Goal: Task Accomplishment & Management: Use online tool/utility

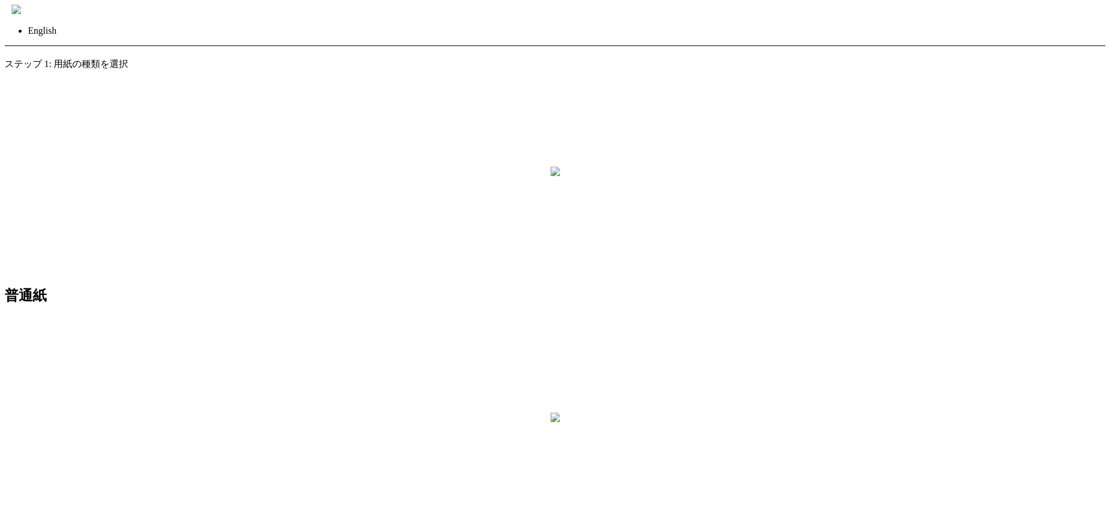
click at [21, 9] on img at bounding box center [16, 9] width 9 height 9
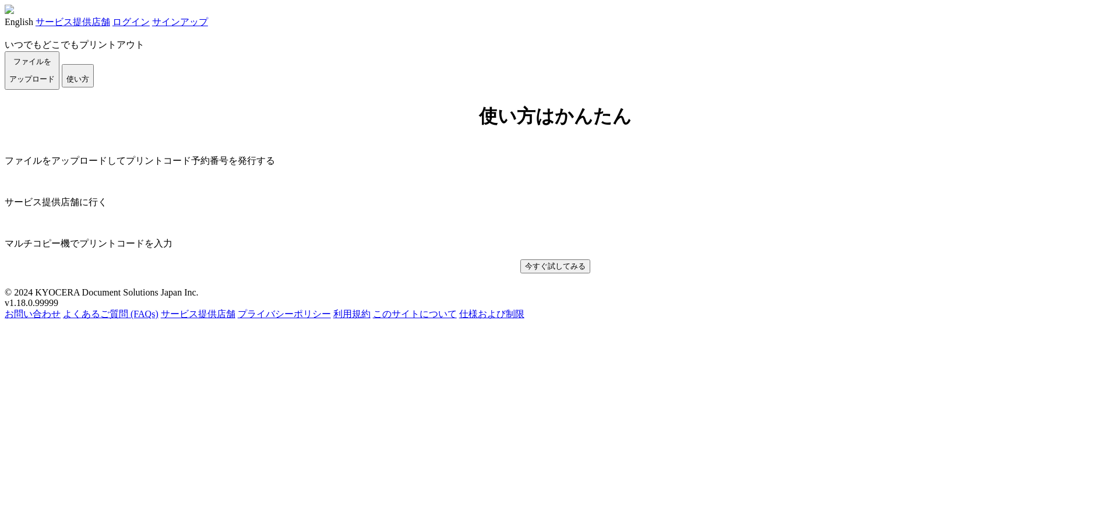
click at [150, 22] on link "ログイン" at bounding box center [130, 22] width 37 height 10
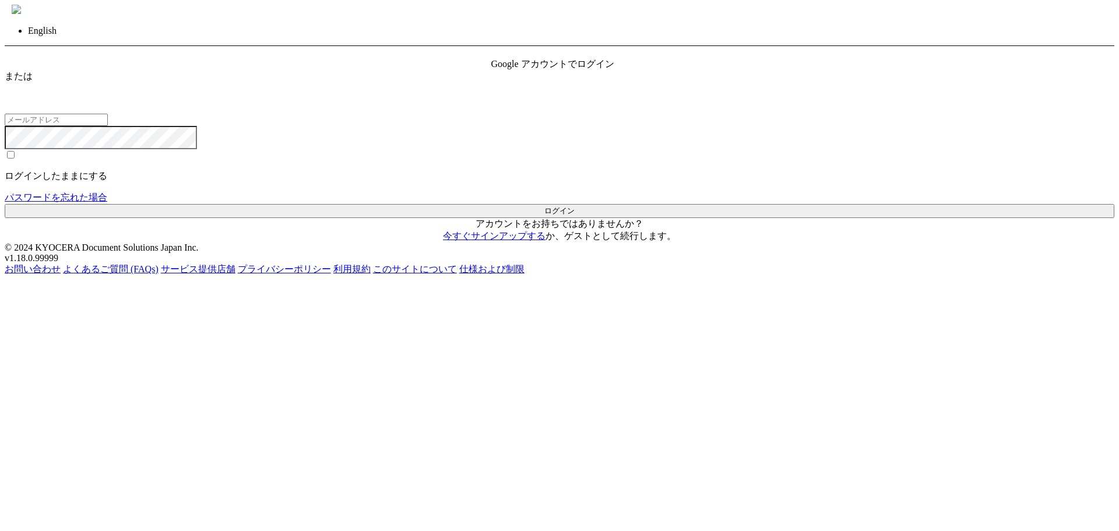
click at [583, 71] on div "Google アカウントでログイン" at bounding box center [559, 64] width 137 height 12
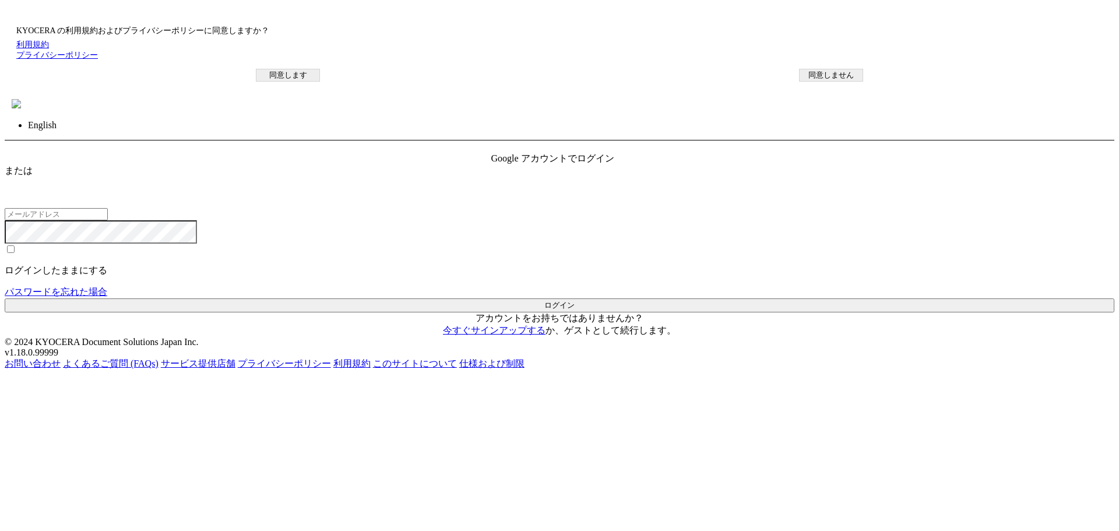
click at [320, 82] on button "同意します" at bounding box center [288, 75] width 64 height 13
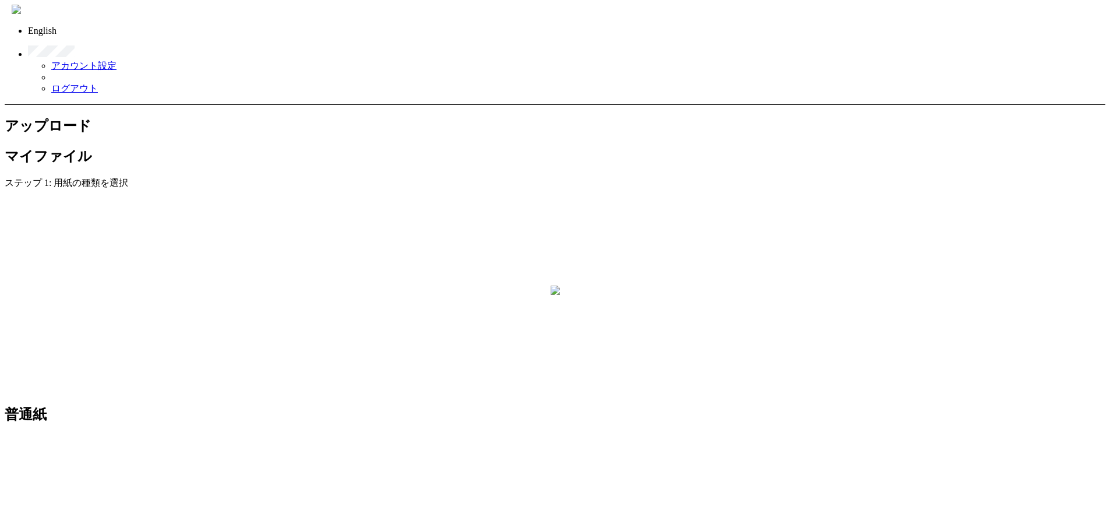
click at [21, 10] on img at bounding box center [16, 9] width 9 height 9
click at [98, 83] on link "ログアウト" at bounding box center [74, 88] width 47 height 10
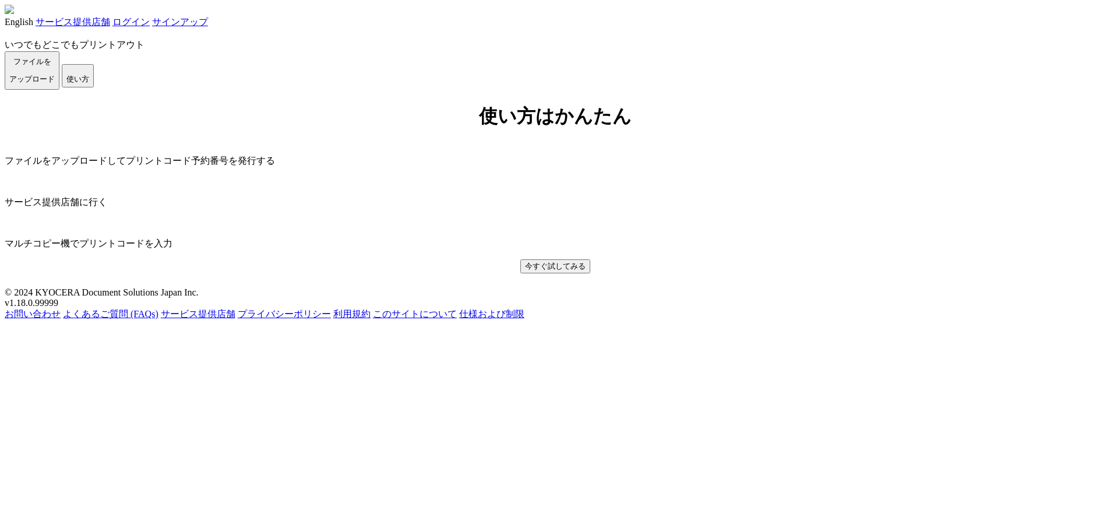
click at [150, 25] on link "ログイン" at bounding box center [130, 22] width 37 height 10
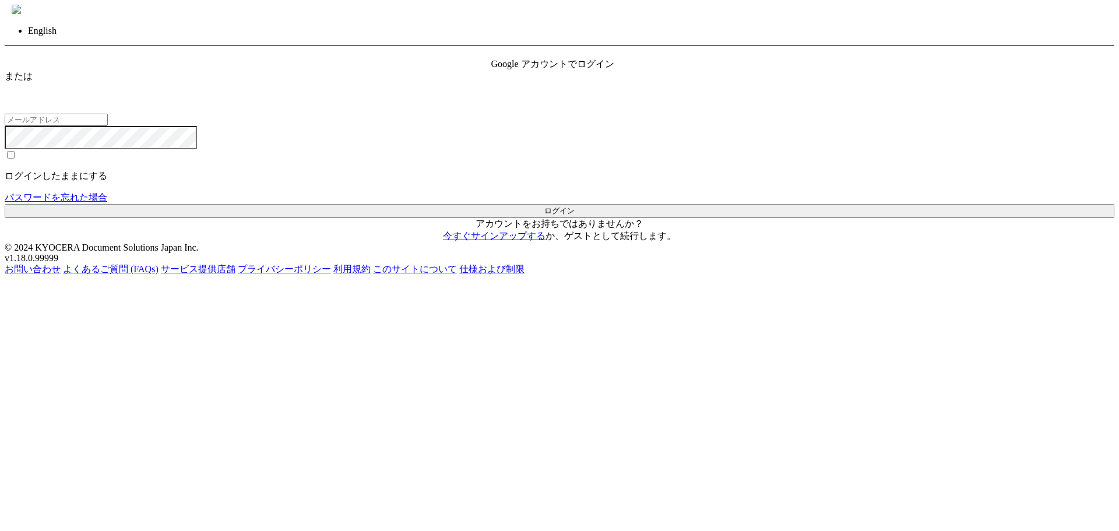
click at [547, 71] on div "Google アカウントでログイン" at bounding box center [559, 64] width 137 height 12
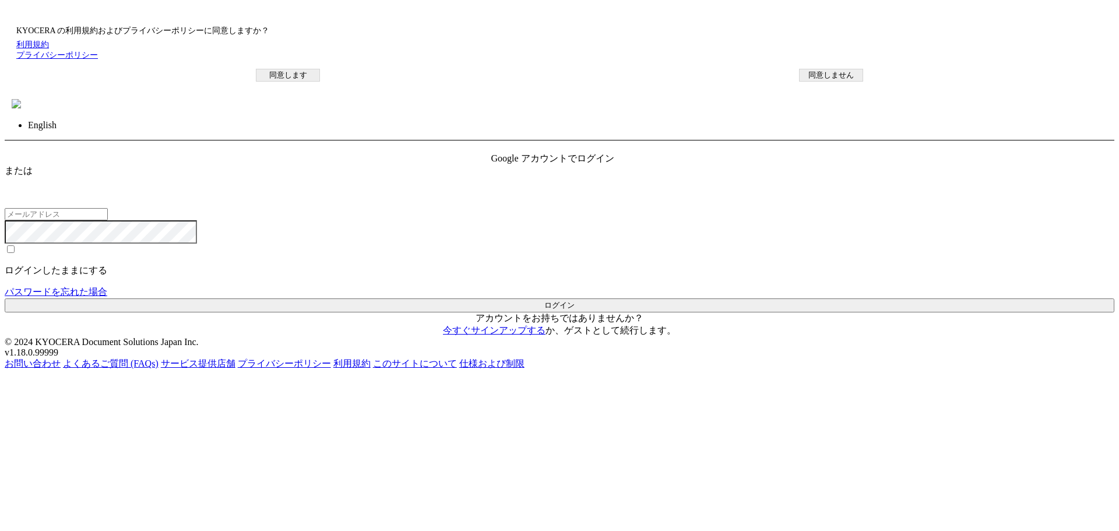
click at [320, 82] on button "同意します" at bounding box center [288, 75] width 64 height 13
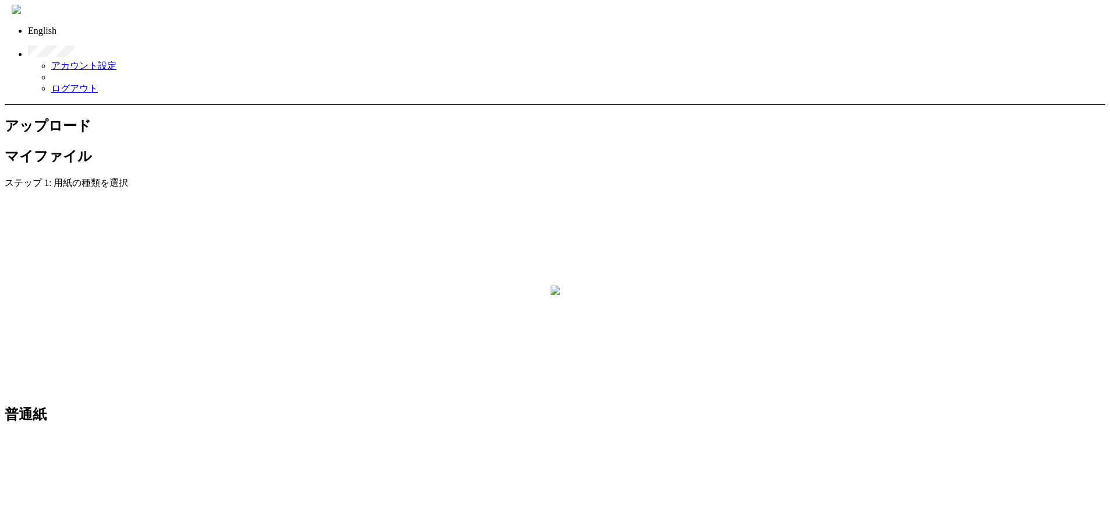
click at [1098, 36] on link at bounding box center [563, 46] width 1071 height 21
click at [98, 83] on link "ログアウト" at bounding box center [74, 88] width 47 height 10
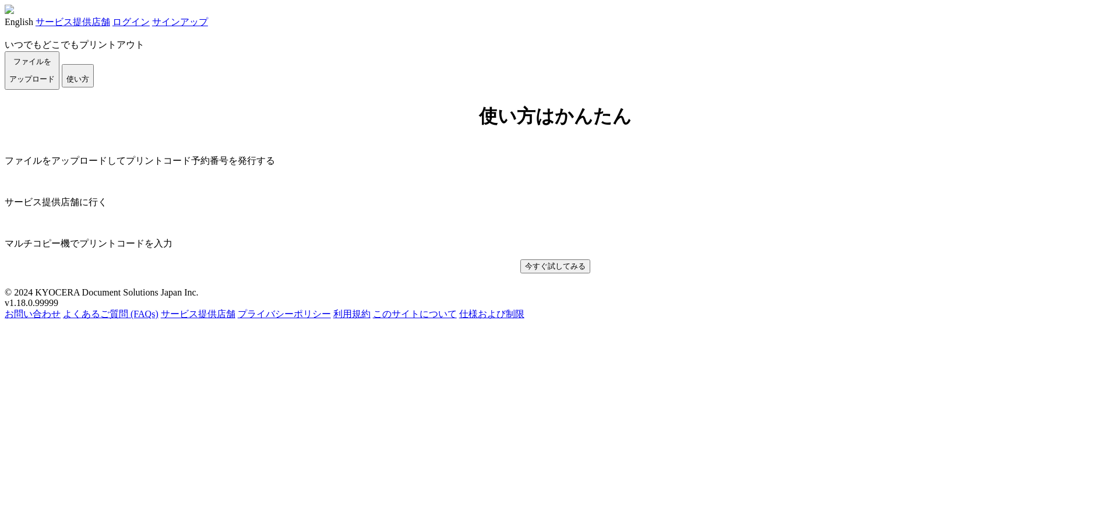
click at [150, 20] on link "ログイン" at bounding box center [130, 22] width 37 height 10
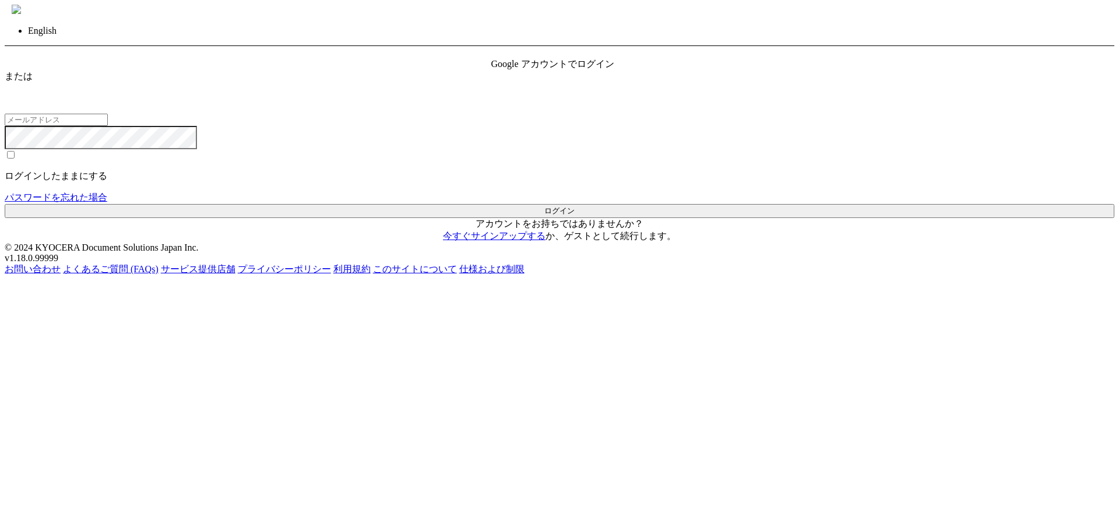
click at [562, 69] on span "Google アカウントでログイン" at bounding box center [552, 64] width 123 height 10
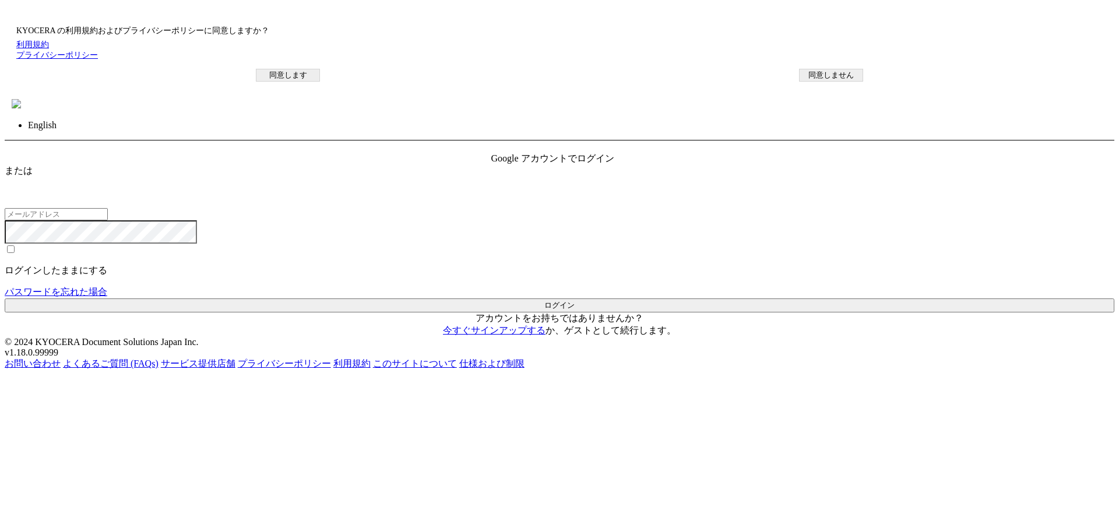
click at [533, 93] on div "KYOCERA の利用規約およびプライバシーポリシーに同意しますか？ 利用規約 プライバシーポリシー 同意します 同意しません" at bounding box center [559, 49] width 1098 height 87
click at [320, 82] on button "同意します" at bounding box center [288, 75] width 64 height 13
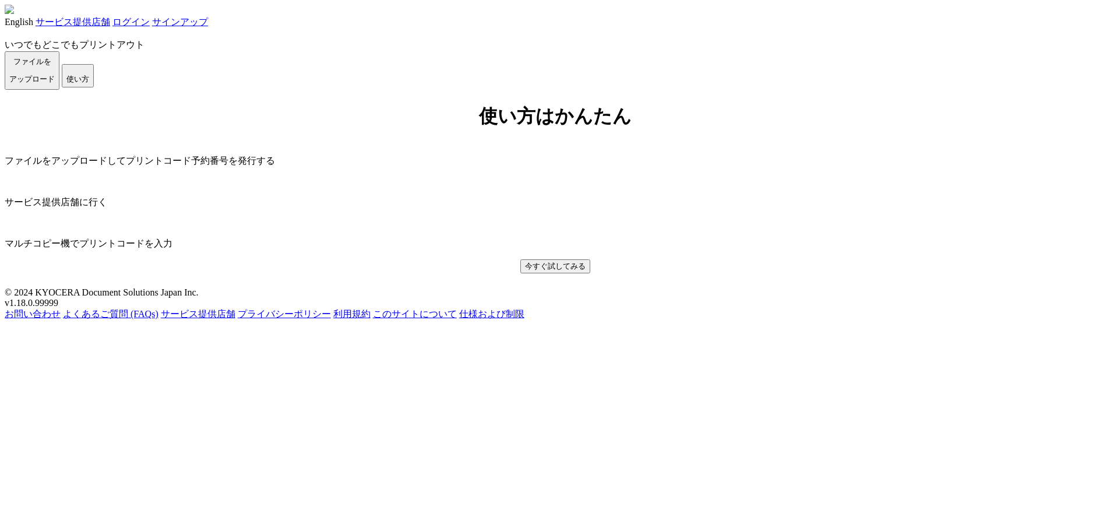
click at [715, 90] on div "いつでもどこでもプリントアウト ファイルを ​​アップロード 使い方" at bounding box center [555, 59] width 1101 height 61
click at [150, 24] on link "ログイン" at bounding box center [130, 22] width 37 height 10
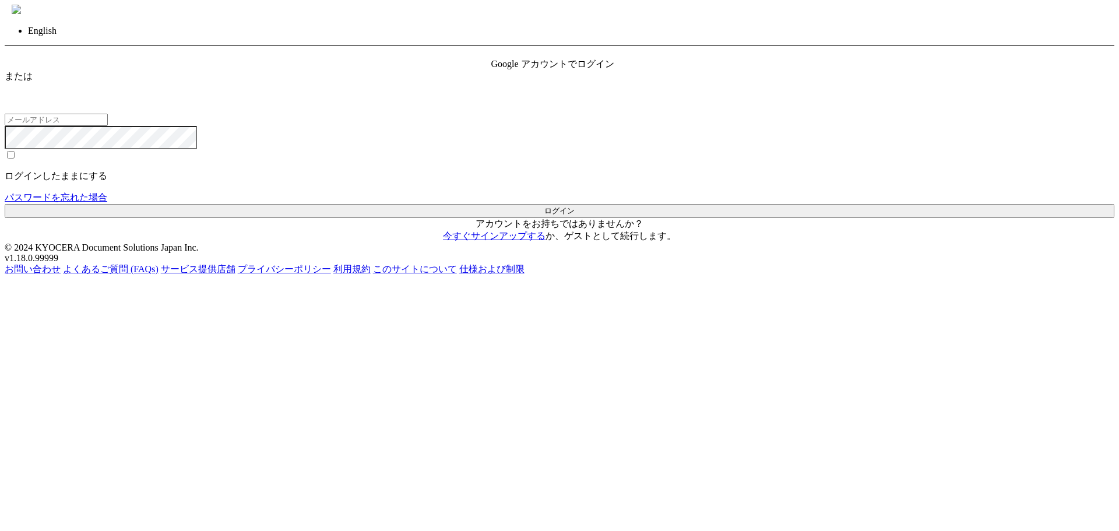
click at [593, 69] on span "Google アカウントでログイン" at bounding box center [552, 64] width 123 height 10
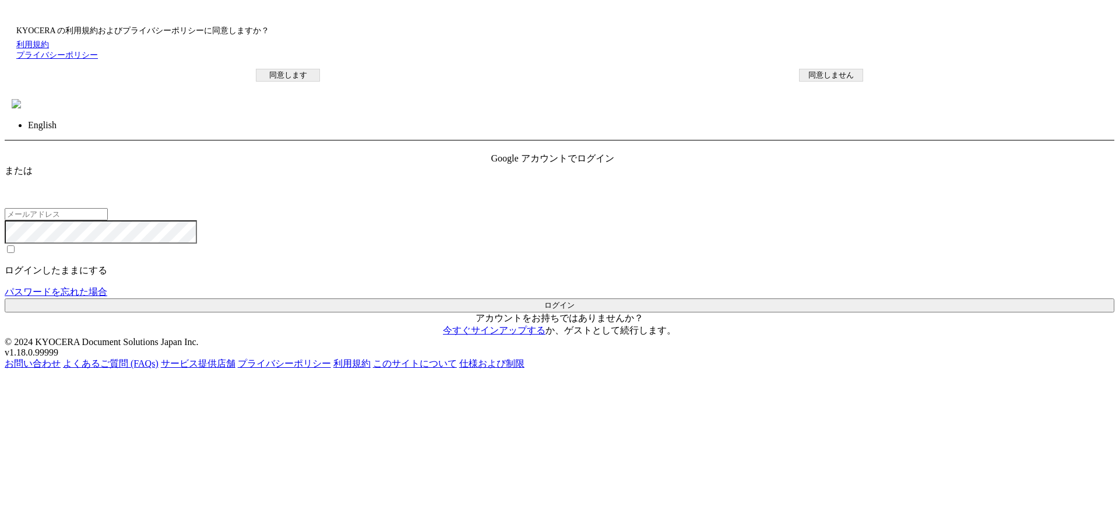
click at [320, 82] on button "同意します" at bounding box center [288, 75] width 64 height 13
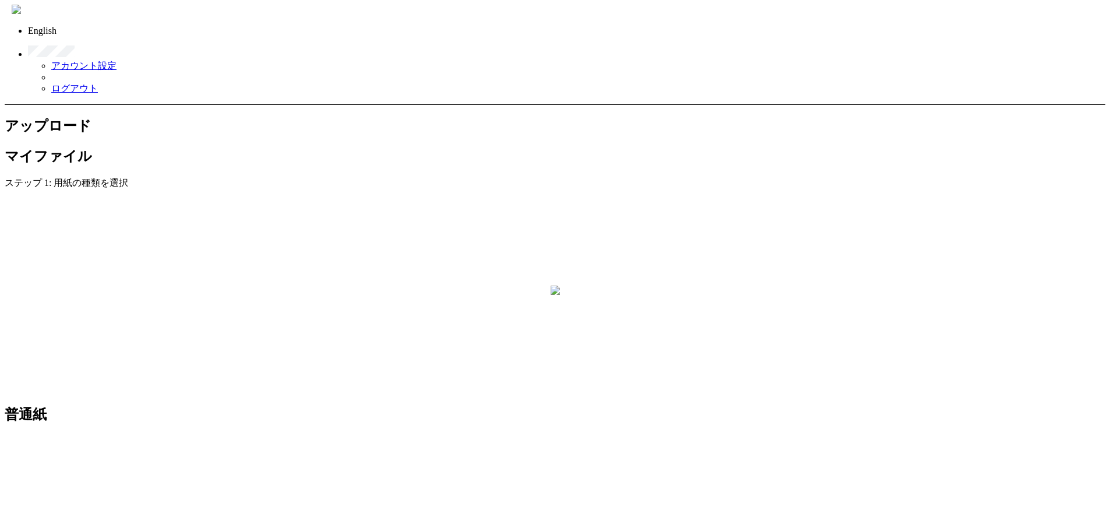
click at [98, 83] on link "ログアウト" at bounding box center [74, 88] width 47 height 10
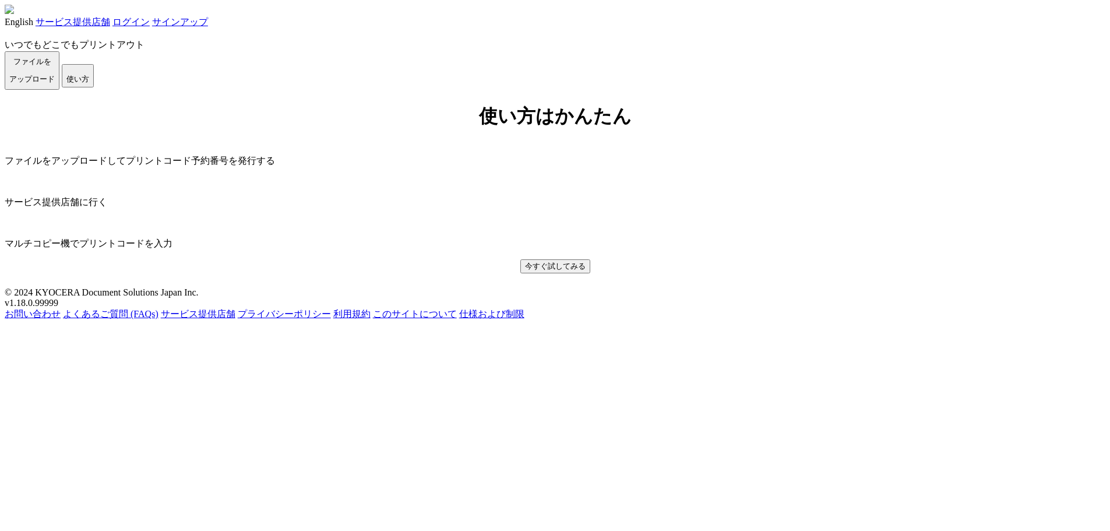
click at [150, 27] on link "ログイン" at bounding box center [130, 22] width 37 height 10
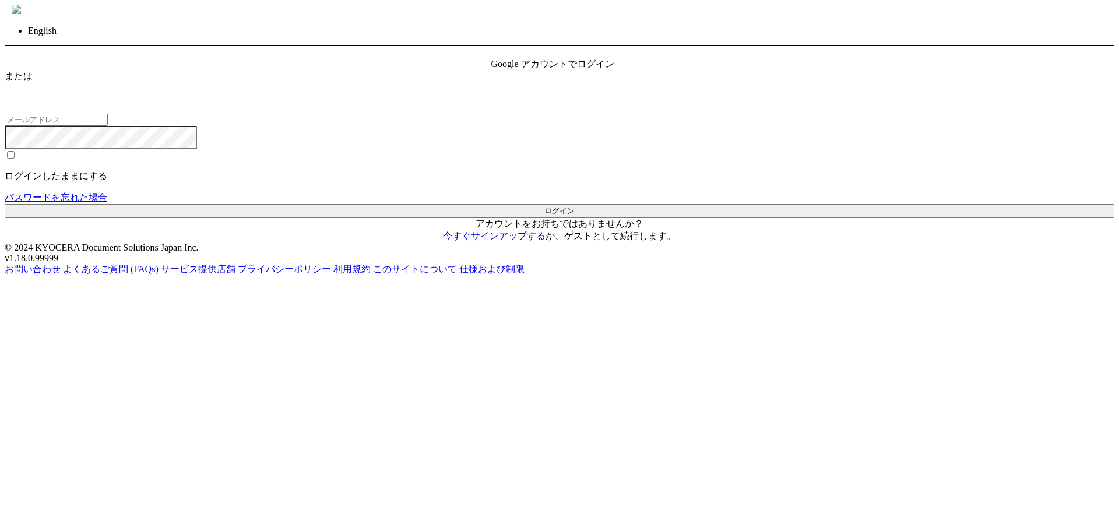
click at [554, 71] on div "Google アカウントでログイン" at bounding box center [559, 64] width 137 height 12
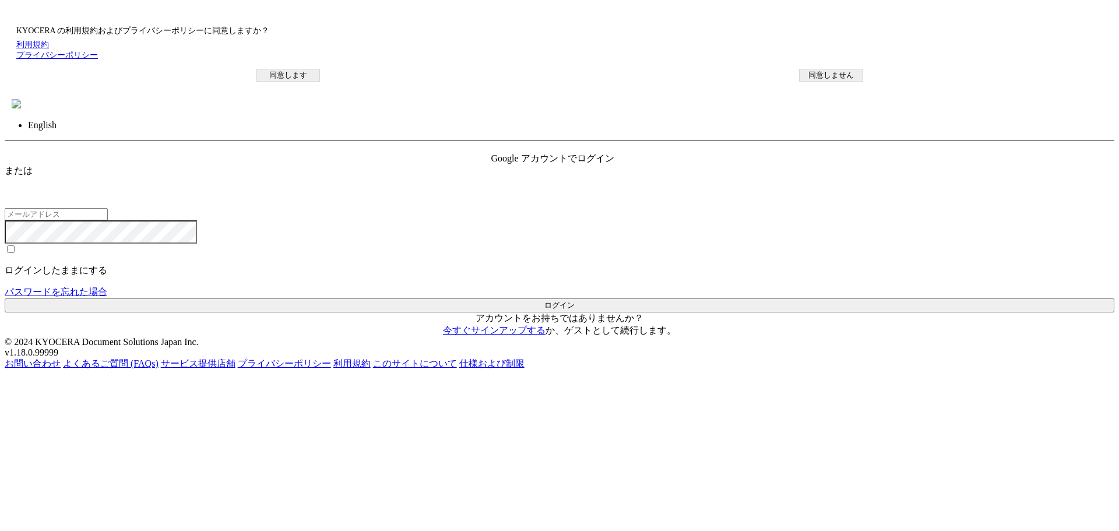
click at [320, 82] on button "同意します" at bounding box center [288, 75] width 64 height 13
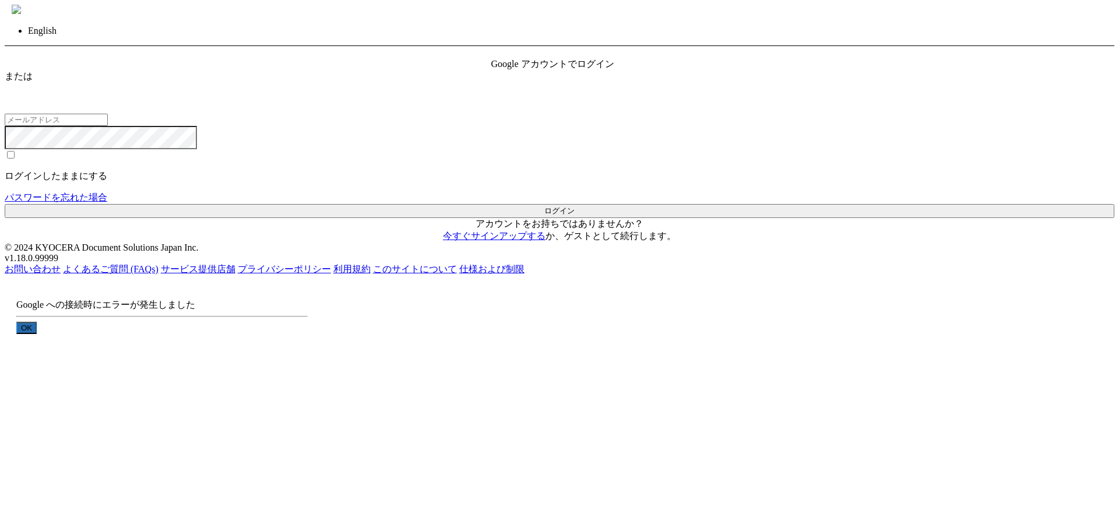
click at [37, 322] on button "OK" at bounding box center [26, 328] width 20 height 12
